Goal: Register for event/course

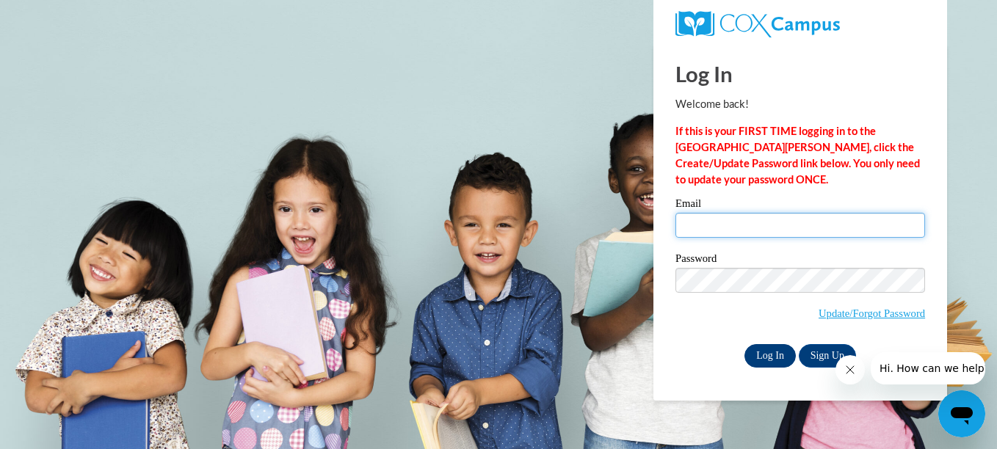
type input "bmcfield@jackson.k12.ms.us"
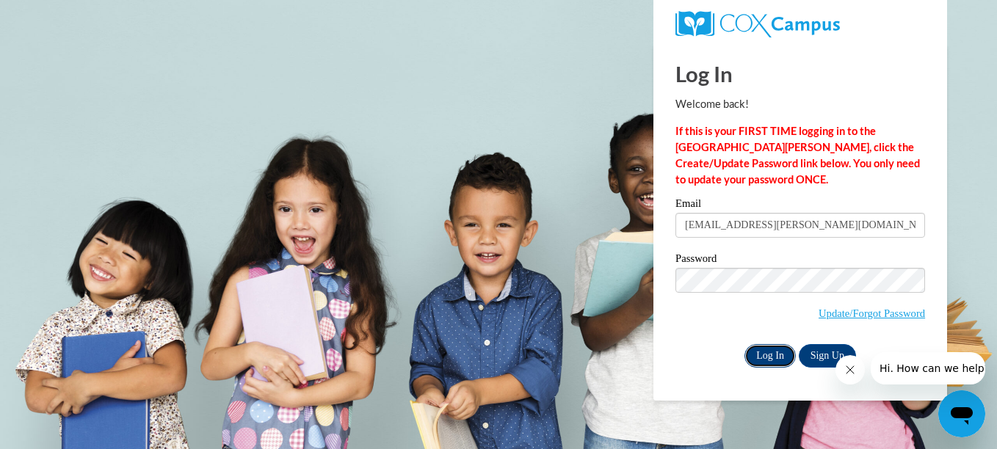
click at [753, 358] on input "Log In" at bounding box center [769, 355] width 51 height 23
click at [767, 358] on input "Log In" at bounding box center [769, 355] width 51 height 23
click at [764, 359] on input "Log In" at bounding box center [769, 355] width 51 height 23
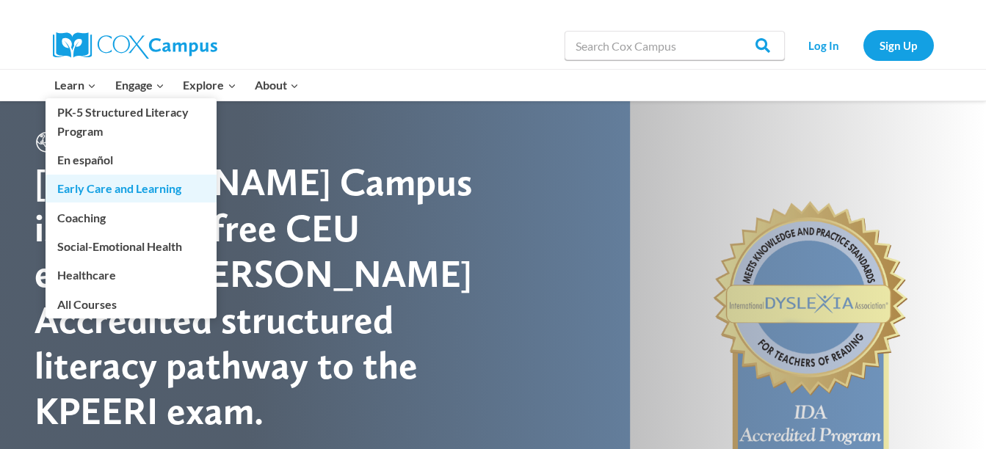
click at [112, 194] on link "Early Care and Learning" at bounding box center [131, 189] width 171 height 28
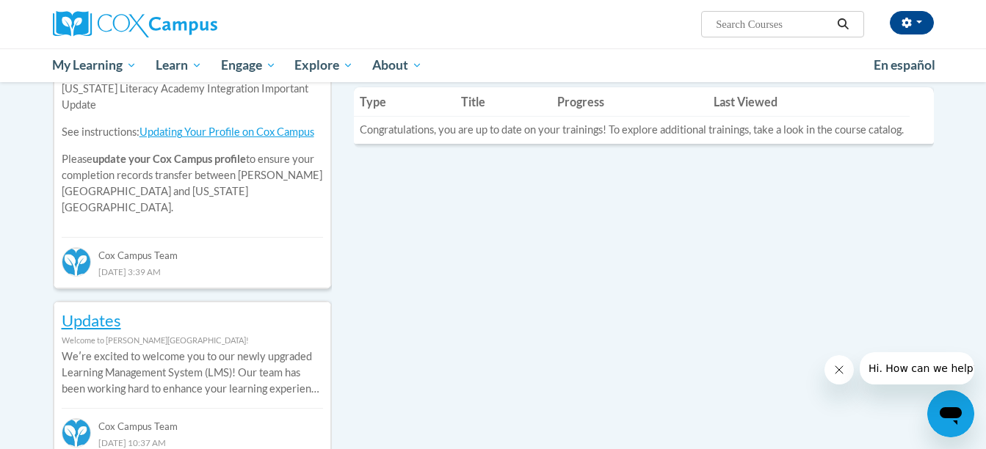
scroll to position [95, 0]
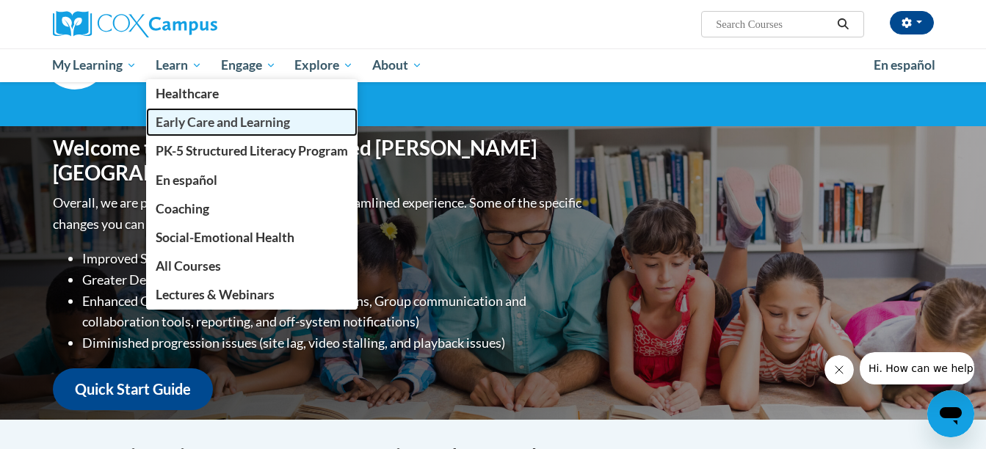
click at [198, 123] on span "Early Care and Learning" at bounding box center [223, 122] width 134 height 15
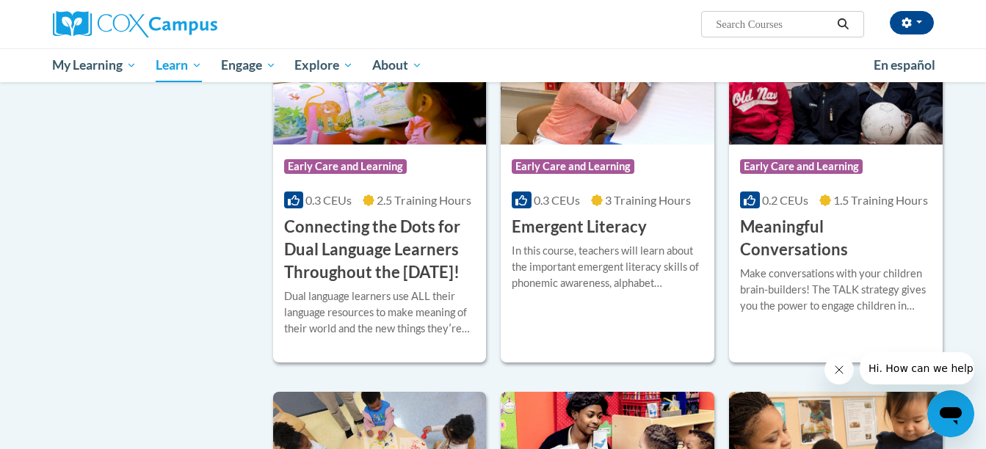
scroll to position [900, 0]
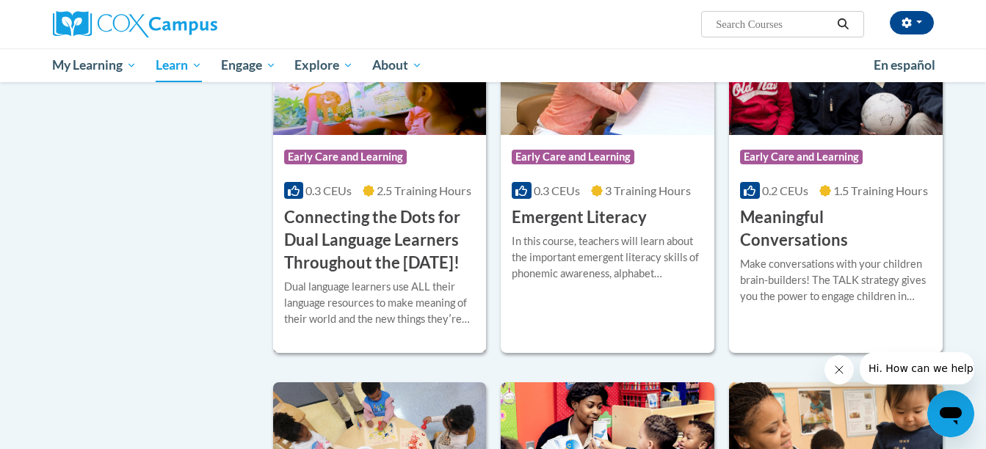
click at [383, 232] on h3 "Connecting the Dots for Dual Language Learners Throughout the [DATE]!" at bounding box center [380, 240] width 192 height 68
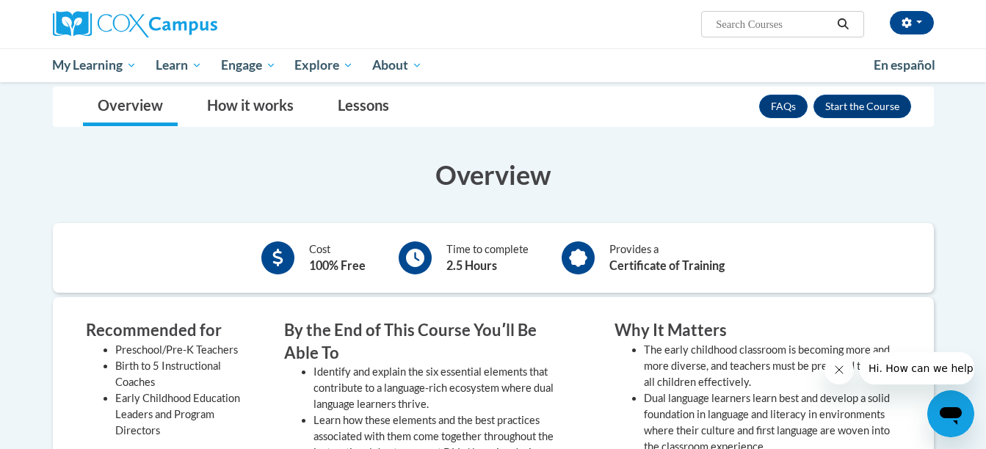
scroll to position [319, 0]
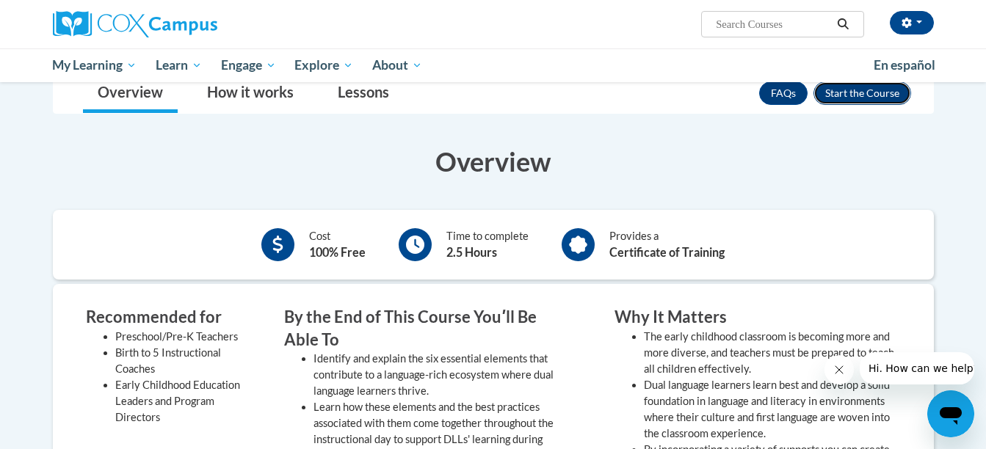
click at [858, 88] on button "Enroll" at bounding box center [862, 92] width 98 height 23
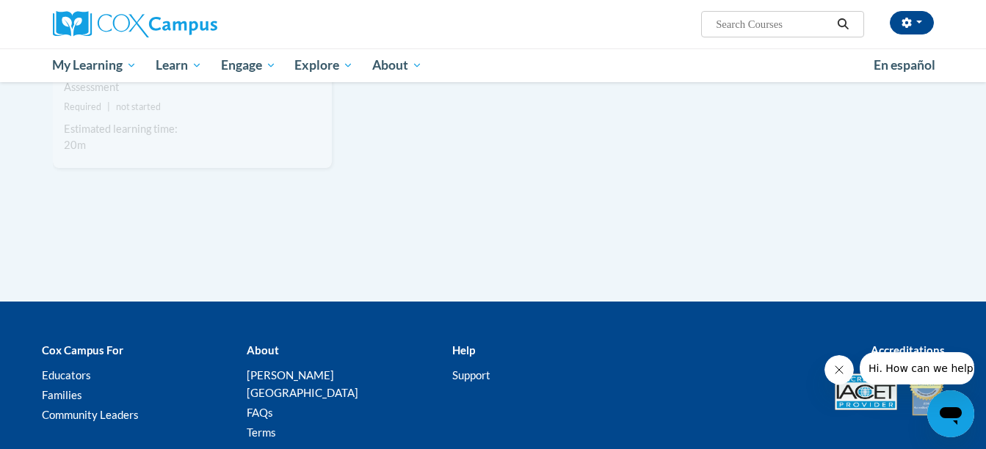
scroll to position [1464, 0]
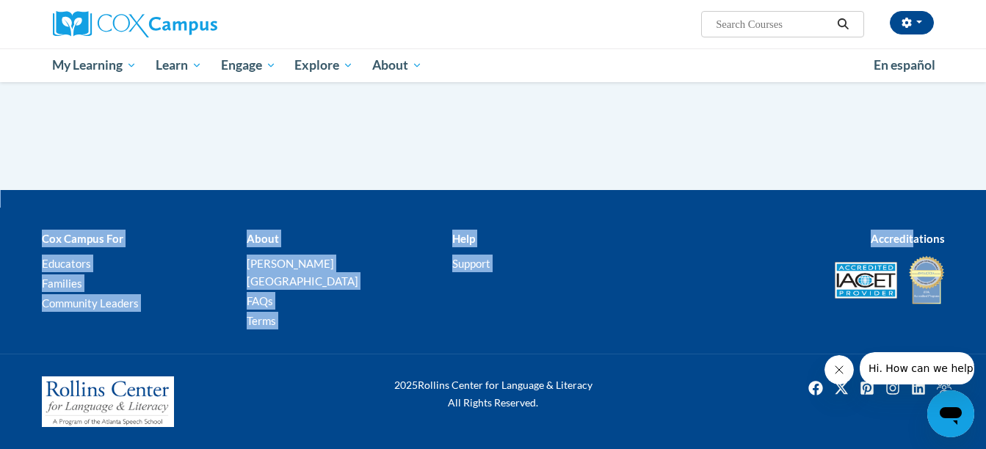
drag, startPoint x: 913, startPoint y: 242, endPoint x: 943, endPoint y: 133, distance: 113.5
drag, startPoint x: 943, startPoint y: 133, endPoint x: 916, endPoint y: 151, distance: 33.0
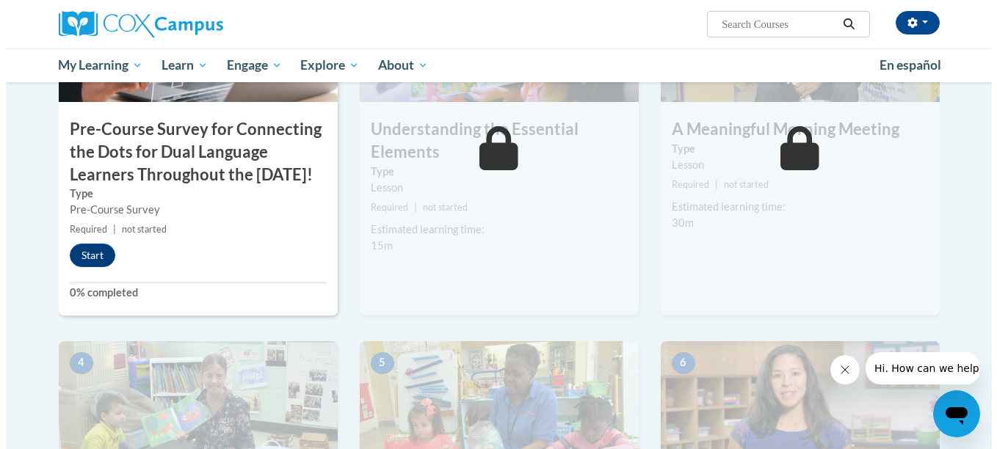
scroll to position [416, 0]
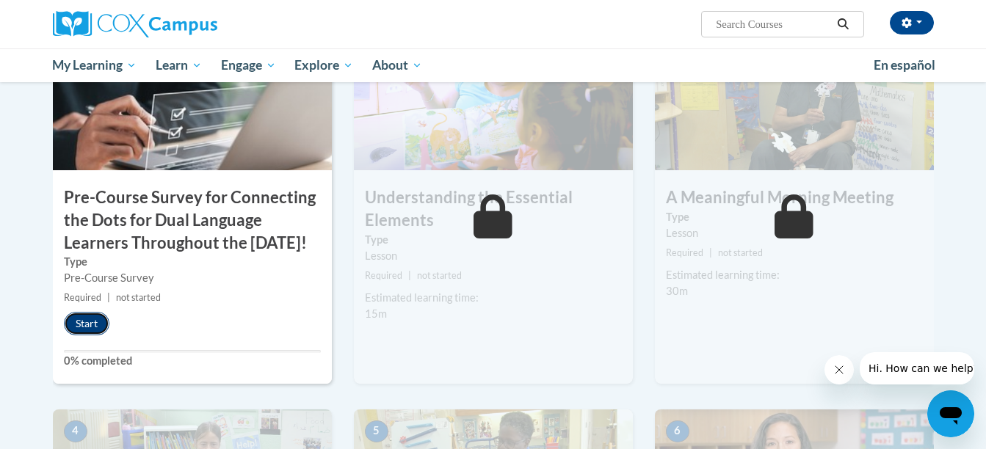
click at [76, 336] on button "Start" at bounding box center [87, 323] width 46 height 23
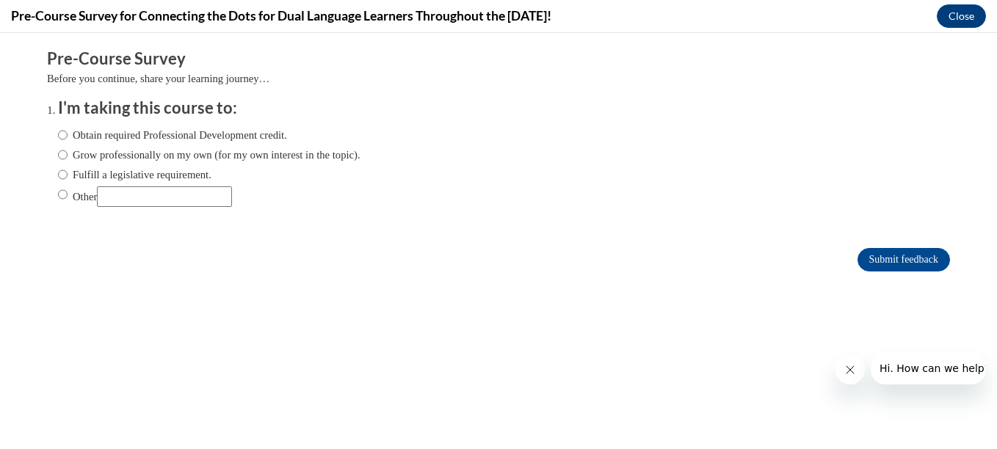
scroll to position [0, 0]
click at [58, 134] on input "Obtain required Professional Development credit." at bounding box center [63, 135] width 10 height 16
radio input "true"
click at [871, 261] on input "Submit feedback" at bounding box center [904, 259] width 93 height 23
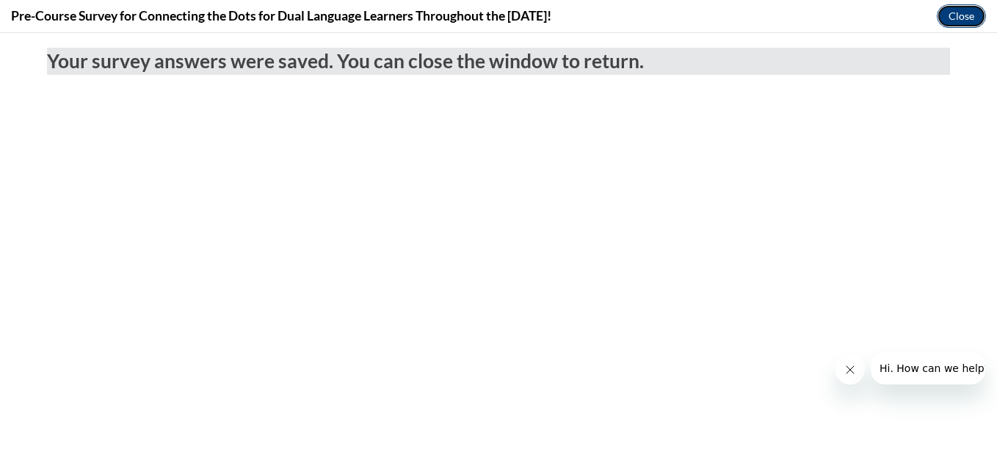
click at [963, 18] on button "Close" at bounding box center [961, 15] width 49 height 23
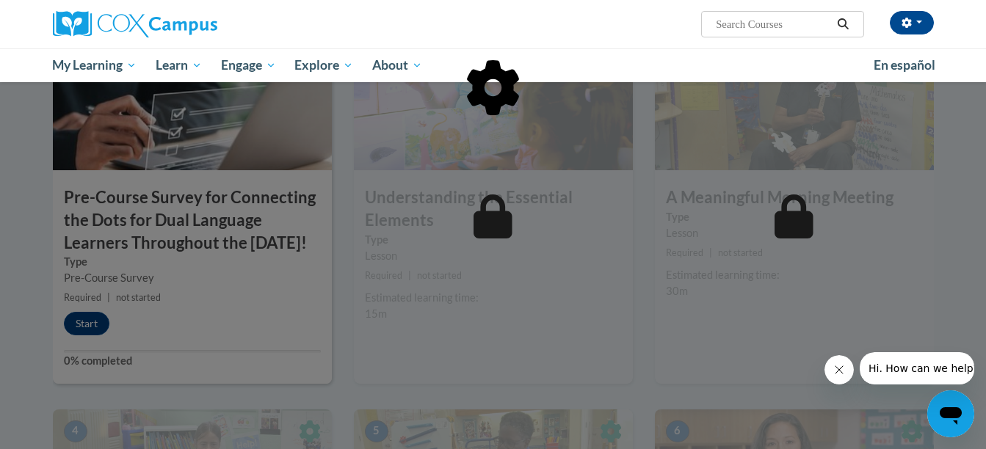
click at [96, 343] on div at bounding box center [493, 224] width 986 height 449
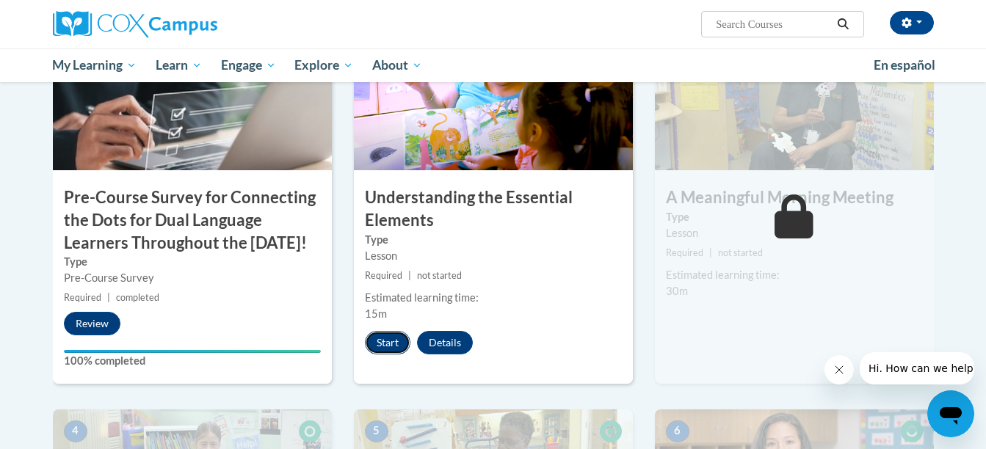
click at [391, 339] on button "Start" at bounding box center [388, 342] width 46 height 23
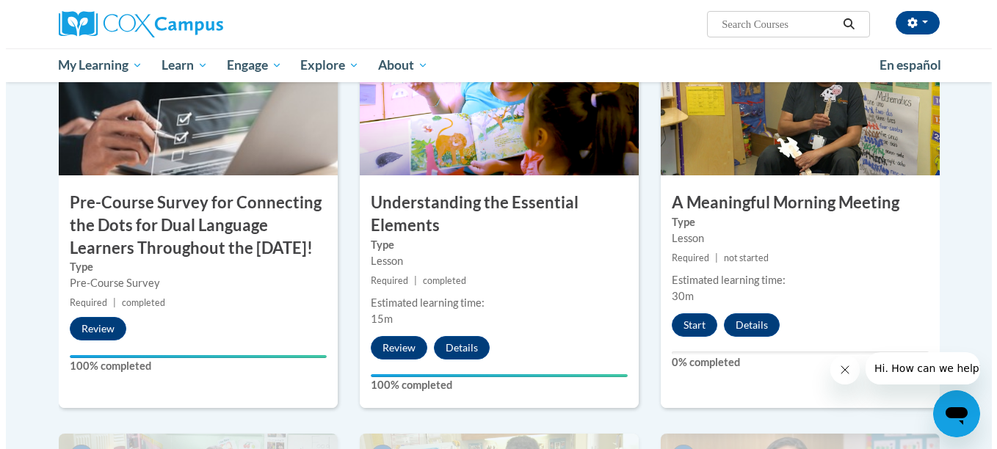
scroll to position [418, 0]
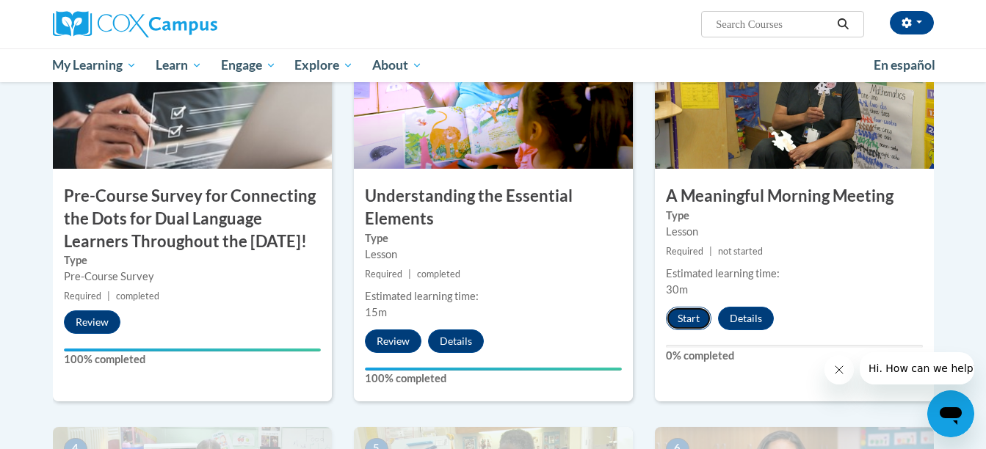
click at [684, 309] on button "Start" at bounding box center [689, 318] width 46 height 23
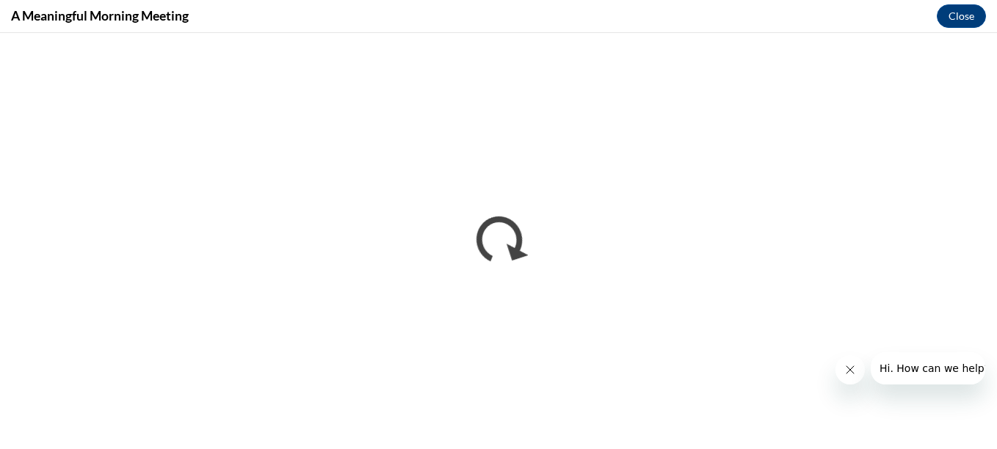
scroll to position [0, 0]
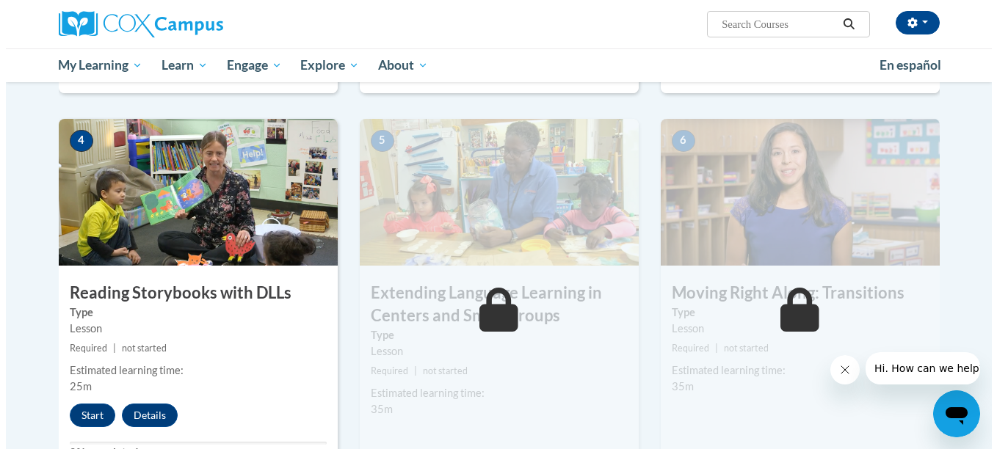
scroll to position [734, 0]
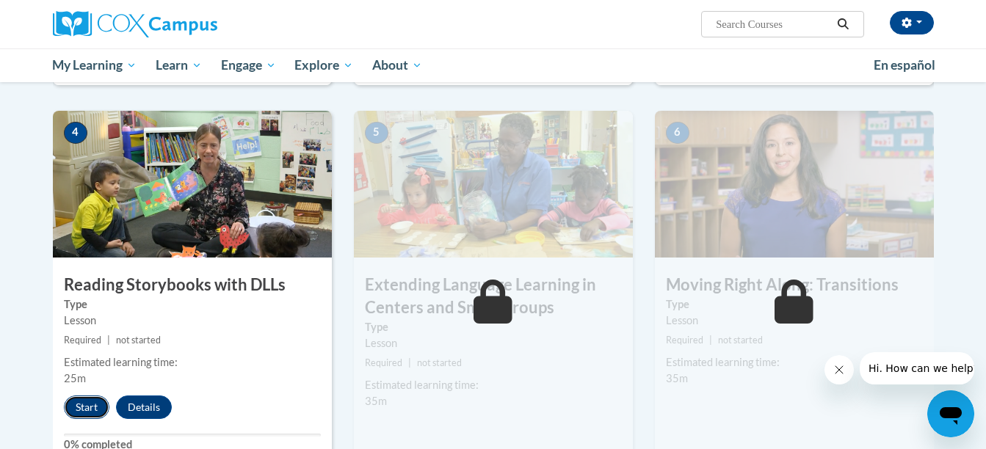
click at [76, 408] on button "Start" at bounding box center [87, 407] width 46 height 23
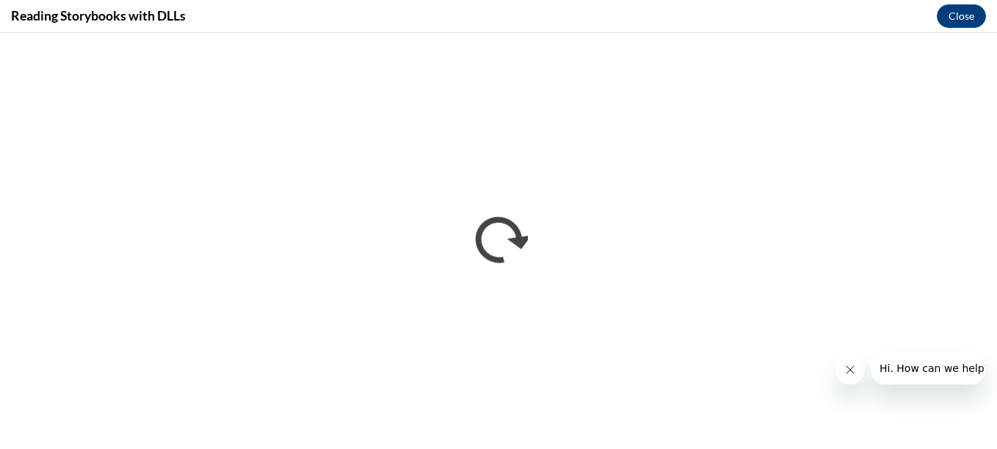
scroll to position [0, 0]
